Goal: Information Seeking & Learning: Learn about a topic

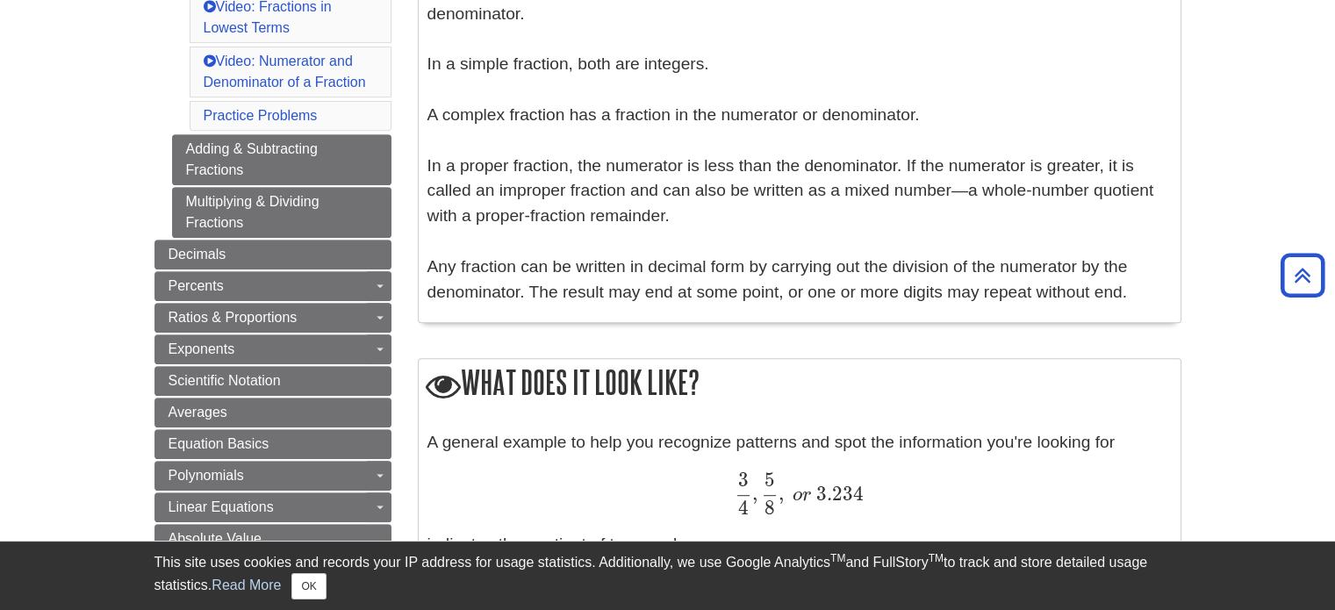
scroll to position [702, 0]
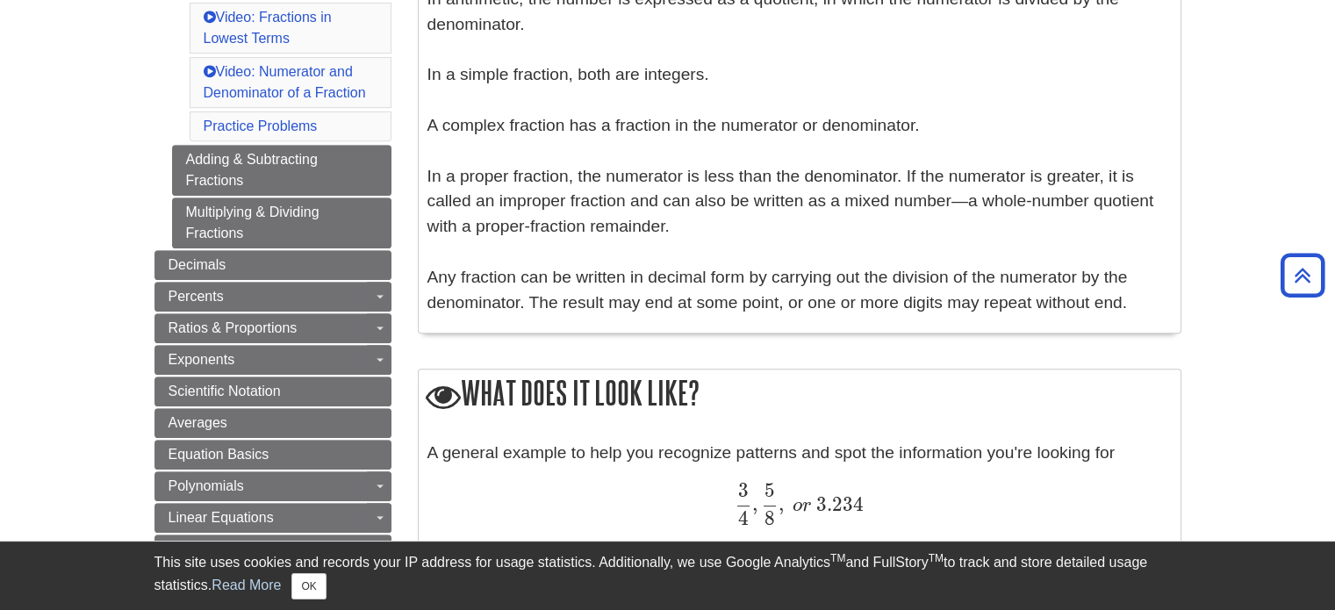
drag, startPoint x: 618, startPoint y: 404, endPoint x: 598, endPoint y: 380, distance: 31.1
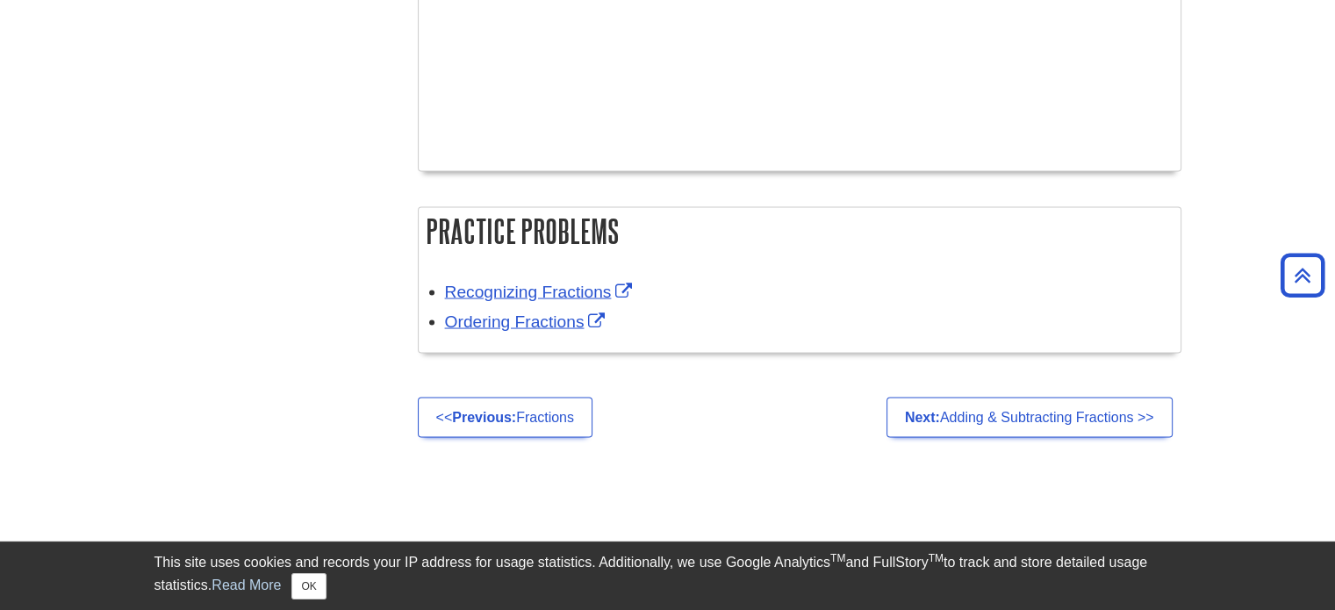
scroll to position [3204, 0]
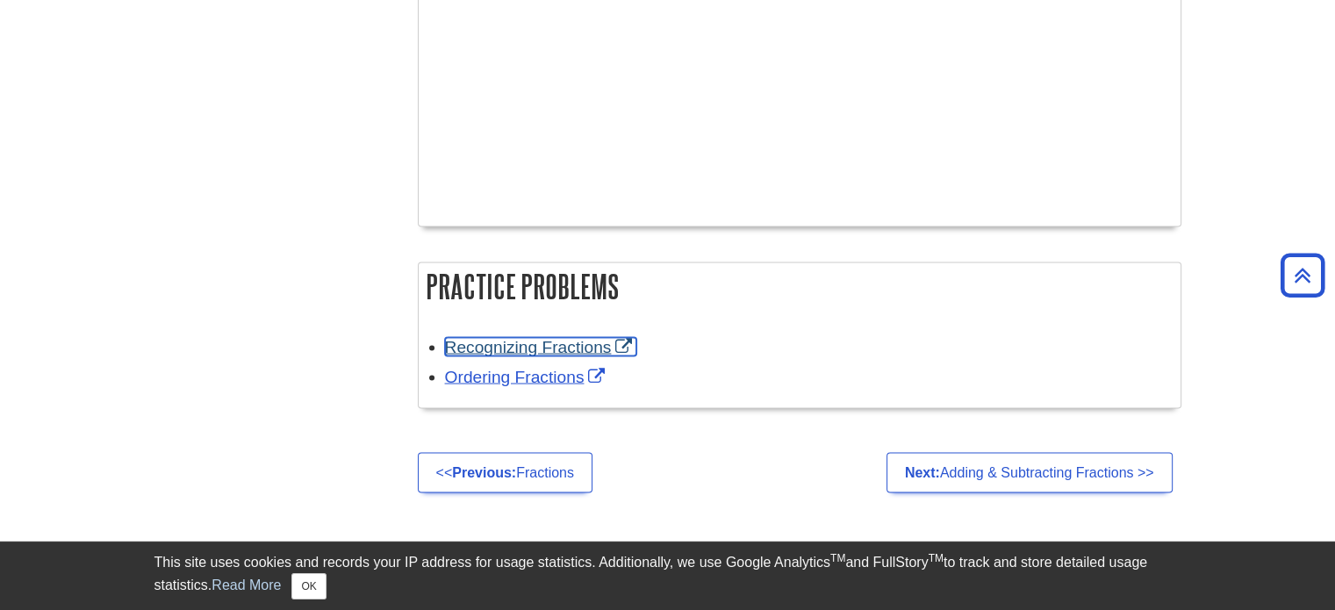
click at [478, 343] on link "Recognizing Fractions" at bounding box center [541, 346] width 192 height 18
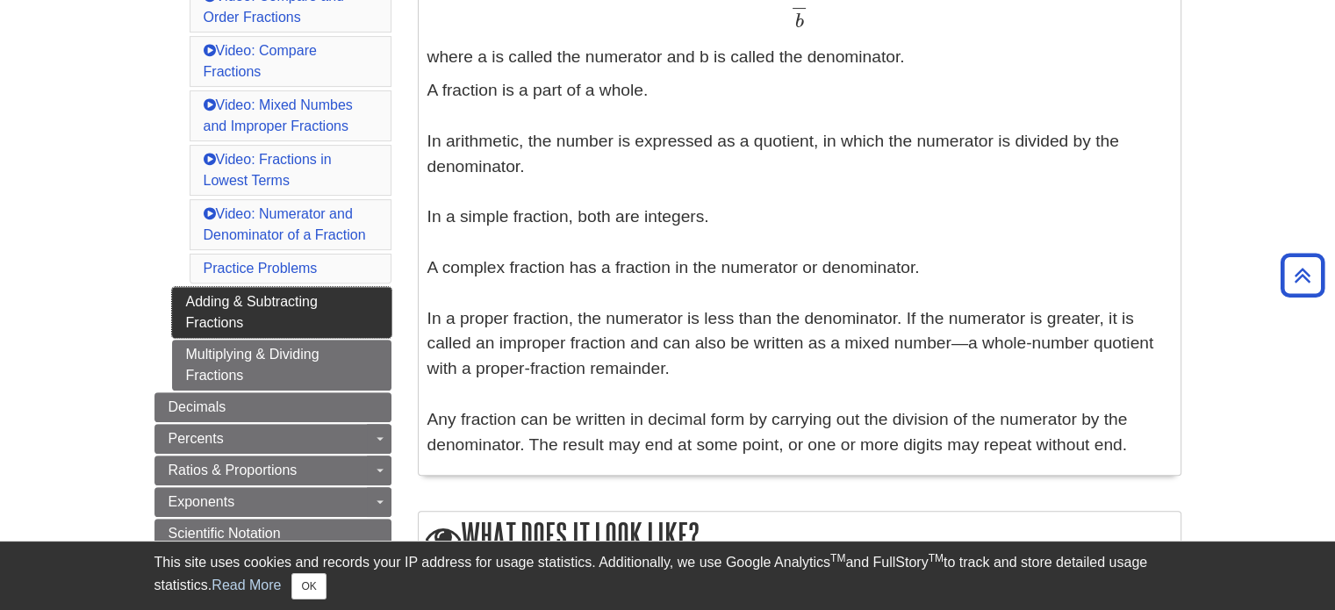
scroll to position [571, 0]
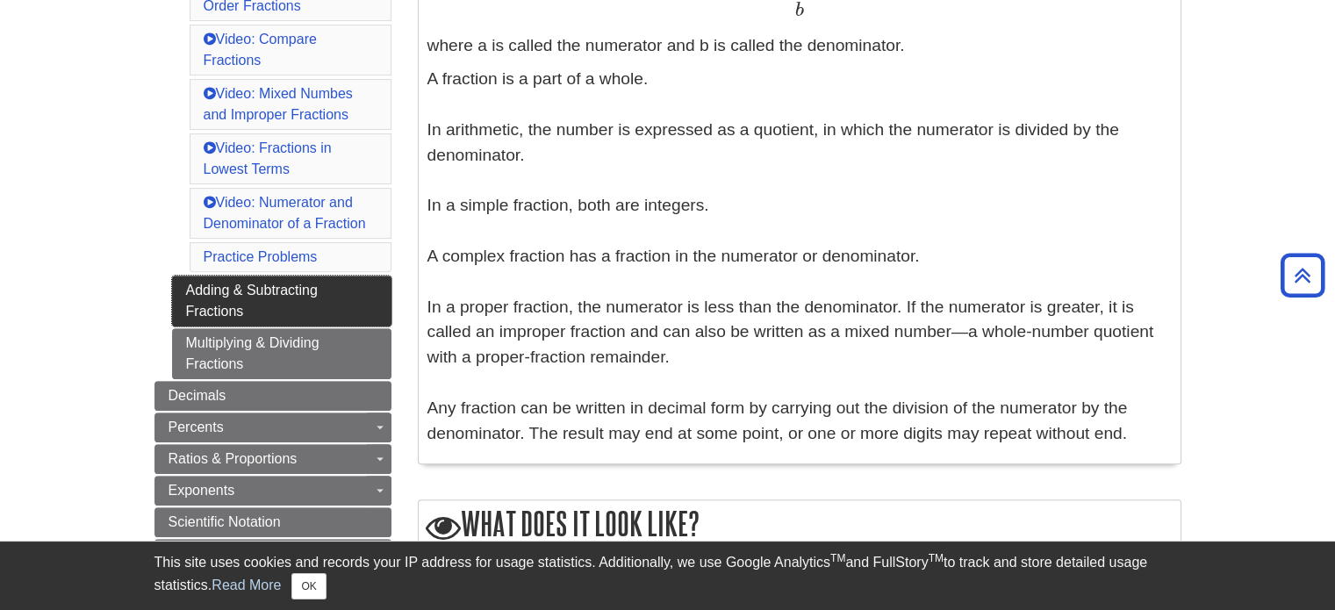
click at [297, 297] on link "Adding & Subtracting Fractions" at bounding box center [281, 301] width 219 height 51
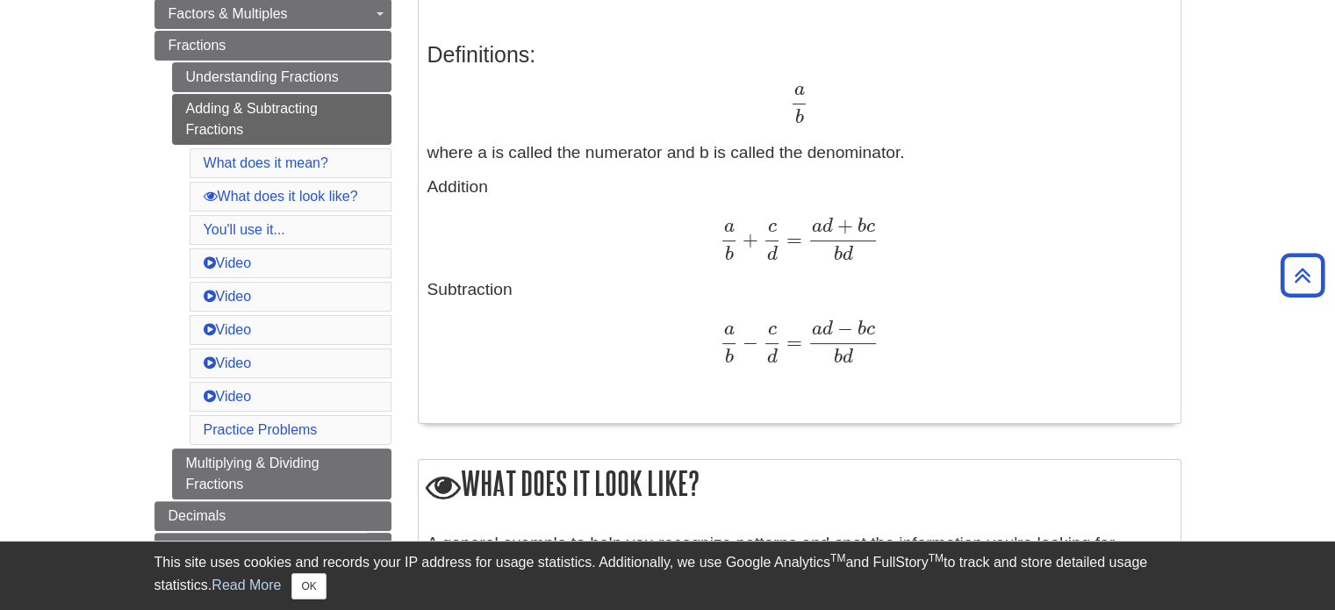
scroll to position [175, 0]
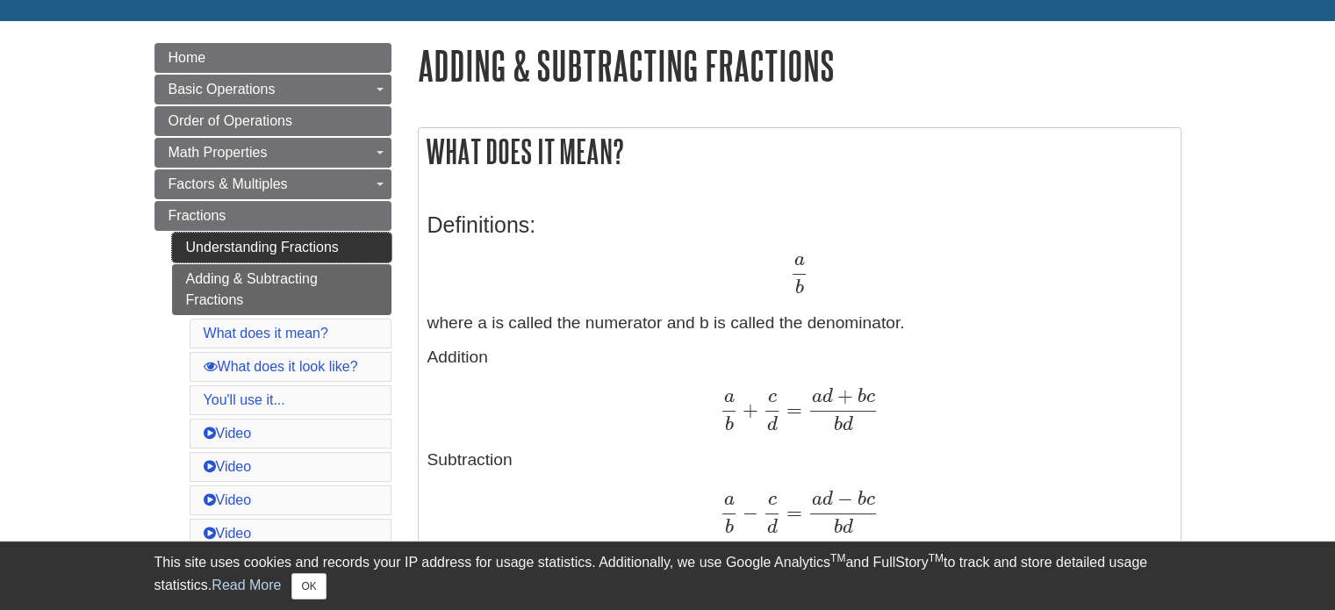
click at [312, 247] on link "Understanding Fractions" at bounding box center [281, 248] width 219 height 30
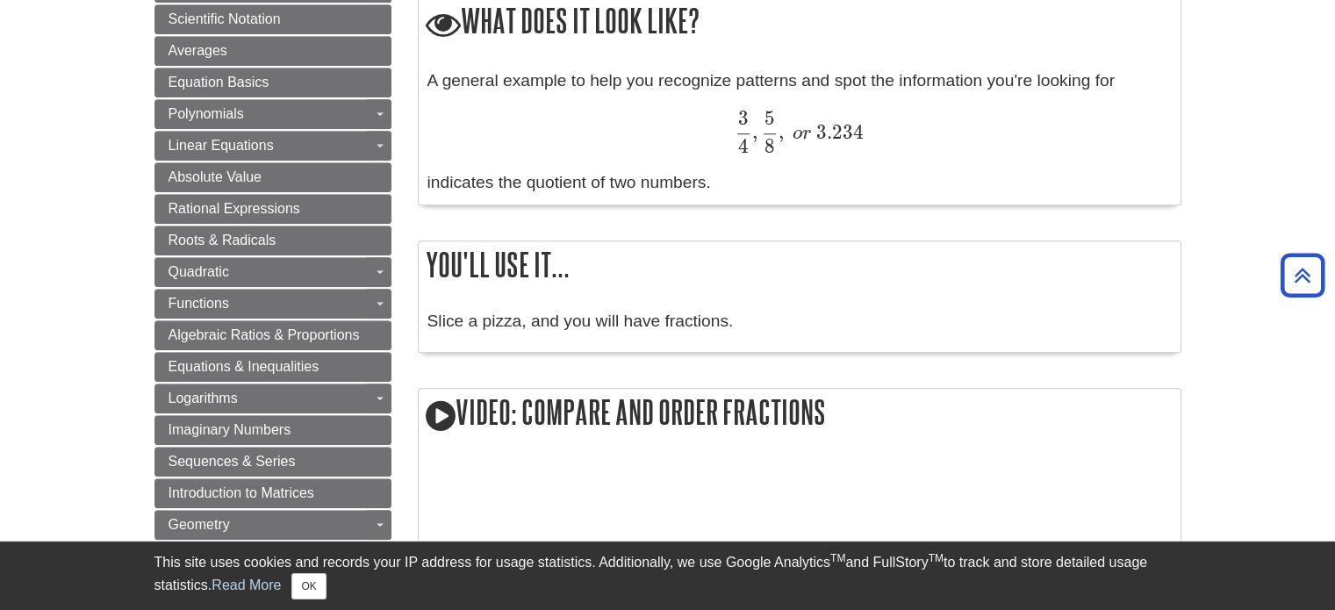
scroll to position [1316, 0]
